Goal: Task Accomplishment & Management: Use online tool/utility

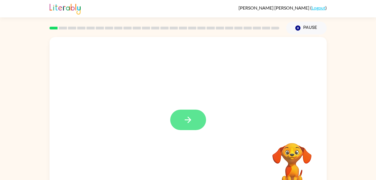
click at [184, 117] on icon "button" at bounding box center [188, 120] width 10 height 10
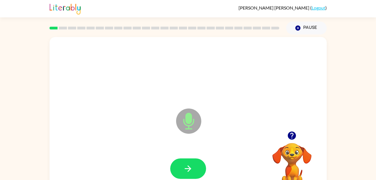
click at [292, 140] on icon "button" at bounding box center [292, 135] width 10 height 10
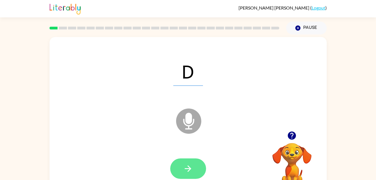
click at [191, 167] on icon "button" at bounding box center [188, 168] width 10 height 10
click at [183, 162] on button "button" at bounding box center [188, 168] width 36 height 20
click at [184, 161] on button "button" at bounding box center [188, 168] width 36 height 20
click at [188, 167] on icon "button" at bounding box center [188, 168] width 10 height 10
click at [182, 165] on button "button" at bounding box center [188, 168] width 36 height 20
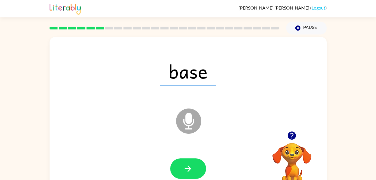
click at [194, 152] on div at bounding box center [188, 169] width 266 height 46
click at [194, 166] on button "button" at bounding box center [188, 168] width 36 height 20
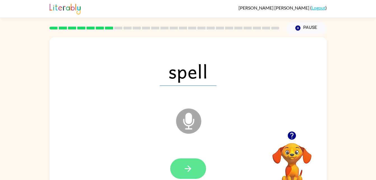
click at [192, 166] on icon "button" at bounding box center [188, 168] width 10 height 10
click at [193, 163] on button "button" at bounding box center [188, 168] width 36 height 20
click at [183, 167] on button "button" at bounding box center [188, 168] width 36 height 20
click at [190, 170] on icon "button" at bounding box center [188, 168] width 10 height 10
click at [190, 163] on button "button" at bounding box center [188, 168] width 36 height 20
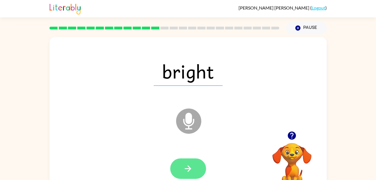
click at [189, 169] on icon "button" at bounding box center [188, 168] width 10 height 10
click at [194, 171] on button "button" at bounding box center [188, 168] width 36 height 20
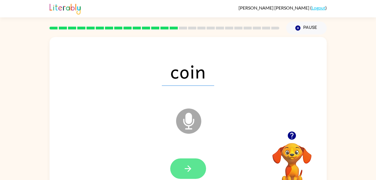
click at [189, 163] on icon "button" at bounding box center [188, 168] width 10 height 10
click at [188, 165] on icon "button" at bounding box center [188, 168] width 10 height 10
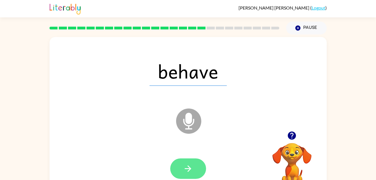
click at [193, 177] on button "button" at bounding box center [188, 168] width 36 height 20
click at [183, 164] on icon "button" at bounding box center [188, 168] width 10 height 10
click at [185, 161] on button "button" at bounding box center [188, 168] width 36 height 20
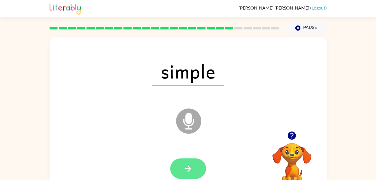
click at [189, 169] on icon "button" at bounding box center [188, 168] width 10 height 10
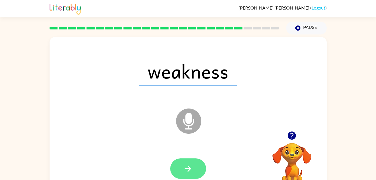
click at [193, 168] on icon "button" at bounding box center [188, 168] width 10 height 10
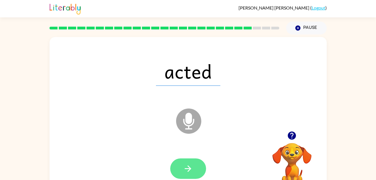
click at [193, 162] on button "button" at bounding box center [188, 168] width 36 height 20
click at [190, 161] on button "button" at bounding box center [188, 168] width 36 height 20
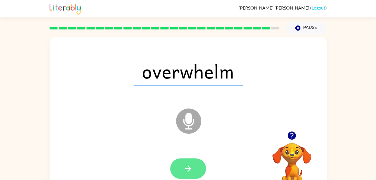
click at [194, 163] on button "button" at bounding box center [188, 168] width 36 height 20
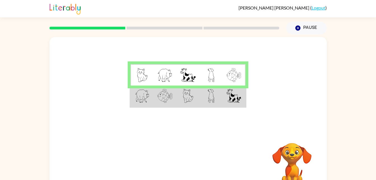
click at [185, 94] on img at bounding box center [188, 96] width 11 height 14
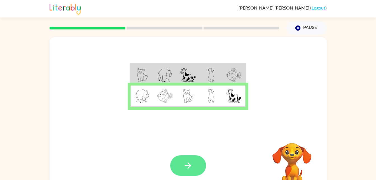
click at [189, 157] on button "button" at bounding box center [188, 165] width 36 height 20
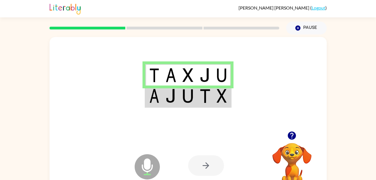
click at [203, 89] on img at bounding box center [205, 96] width 11 height 14
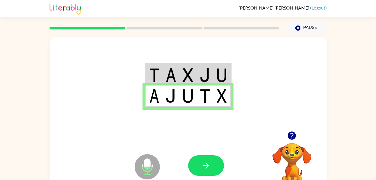
click at [215, 175] on div at bounding box center [206, 165] width 36 height 20
click at [206, 163] on icon "button" at bounding box center [206, 165] width 6 height 6
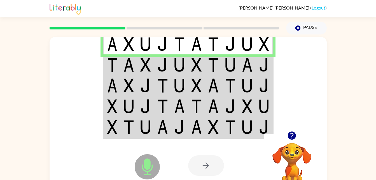
click at [155, 67] on td at bounding box center [162, 64] width 17 height 21
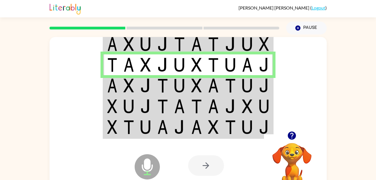
click at [215, 81] on img at bounding box center [213, 85] width 11 height 14
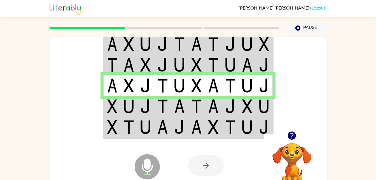
click at [192, 106] on img at bounding box center [196, 106] width 11 height 14
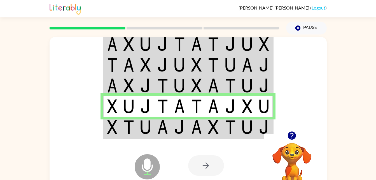
click at [111, 124] on img at bounding box center [112, 127] width 10 height 14
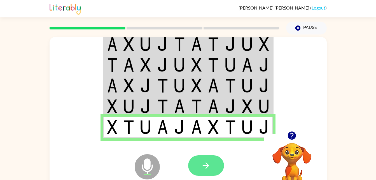
click at [211, 164] on button "button" at bounding box center [206, 165] width 36 height 20
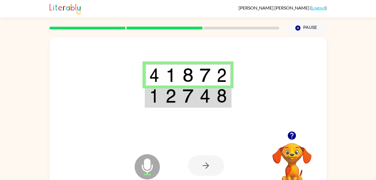
click at [182, 97] on td at bounding box center [187, 96] width 17 height 22
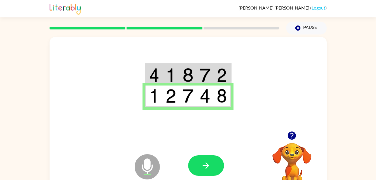
click at [212, 97] on td at bounding box center [204, 96] width 17 height 22
click at [210, 165] on icon "button" at bounding box center [206, 165] width 10 height 10
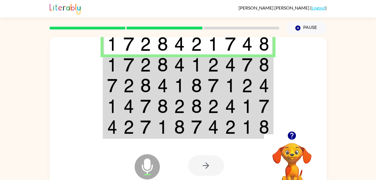
click at [207, 65] on td at bounding box center [213, 64] width 17 height 21
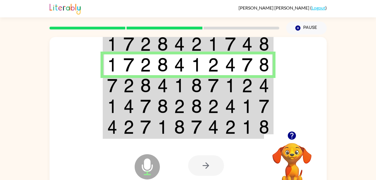
click at [251, 60] on img at bounding box center [247, 65] width 11 height 14
click at [154, 87] on td at bounding box center [162, 85] width 17 height 21
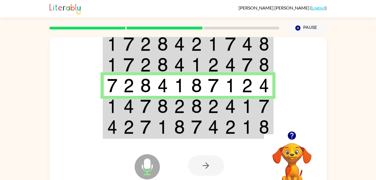
click at [230, 103] on img at bounding box center [230, 106] width 11 height 14
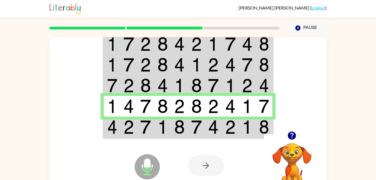
click at [223, 128] on td at bounding box center [230, 127] width 17 height 22
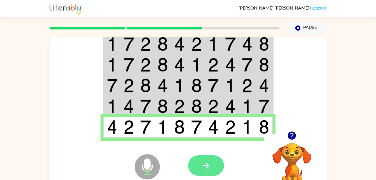
click at [211, 174] on button "button" at bounding box center [206, 165] width 36 height 20
